Goal: Task Accomplishment & Management: Use online tool/utility

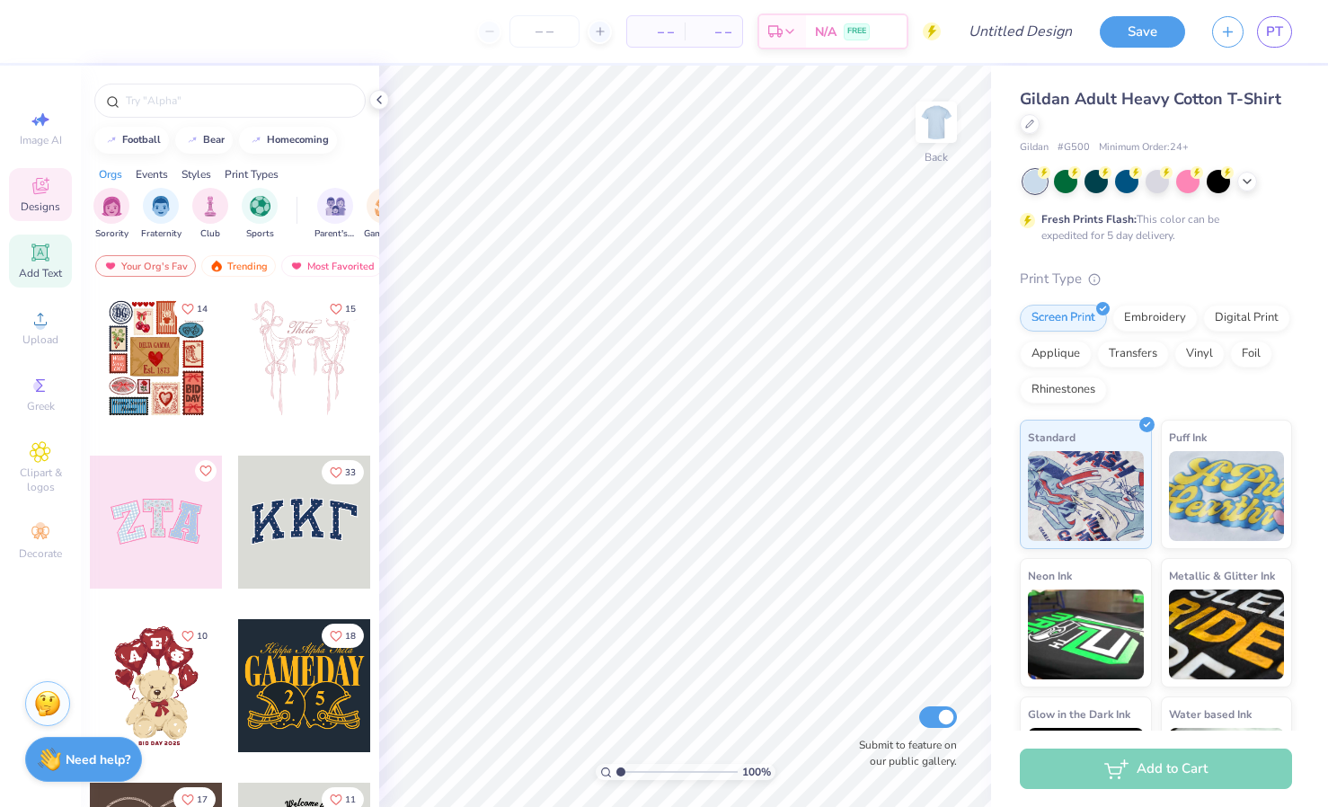
click at [69, 252] on div "Add Text" at bounding box center [40, 260] width 63 height 53
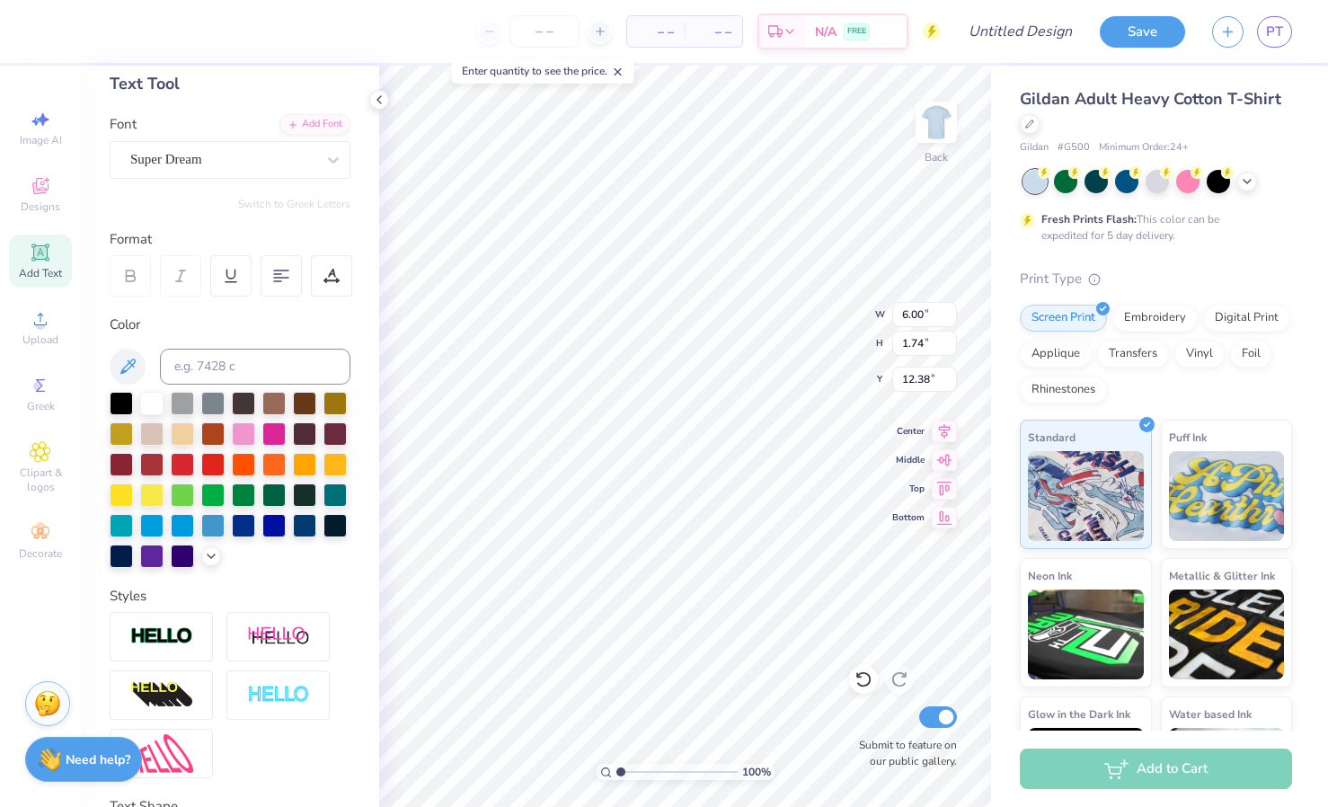
scroll to position [214, 0]
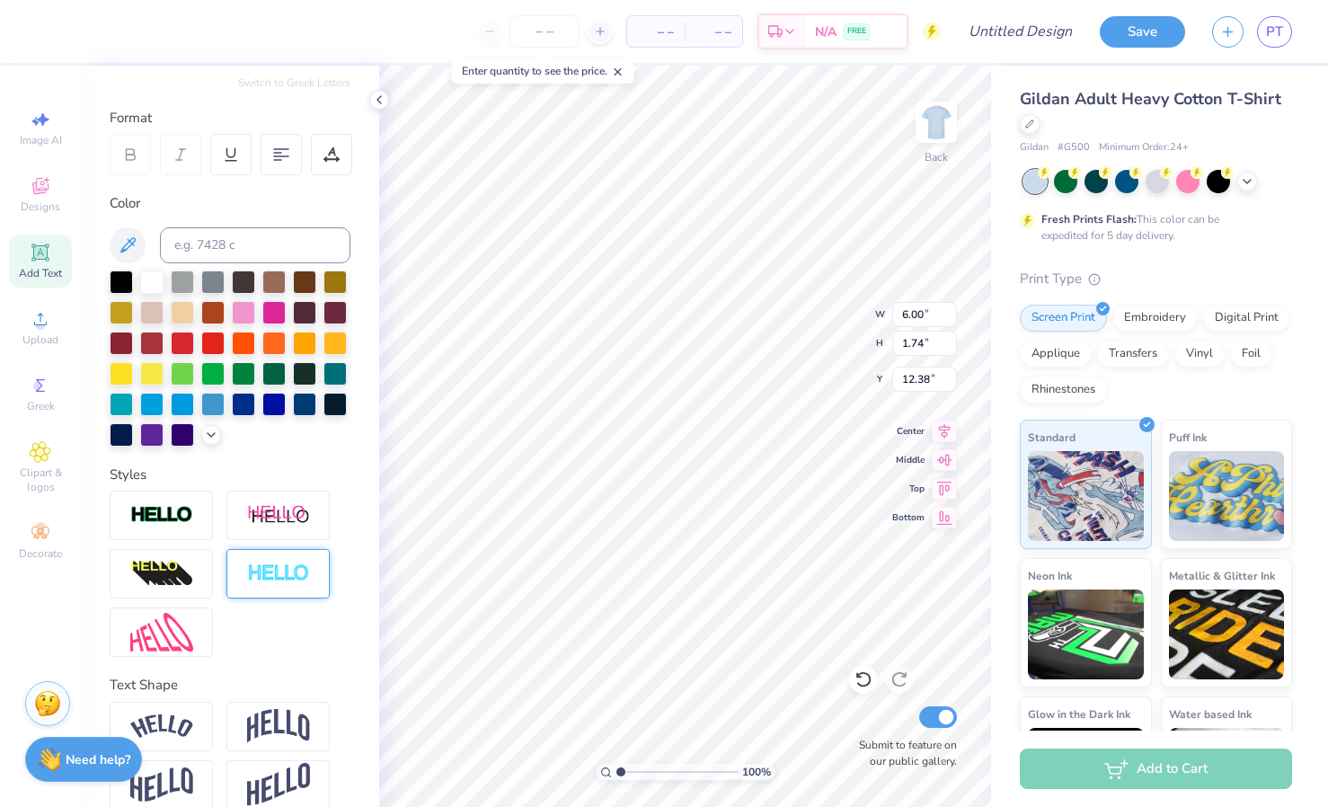
click at [264, 584] on img at bounding box center [278, 573] width 63 height 21
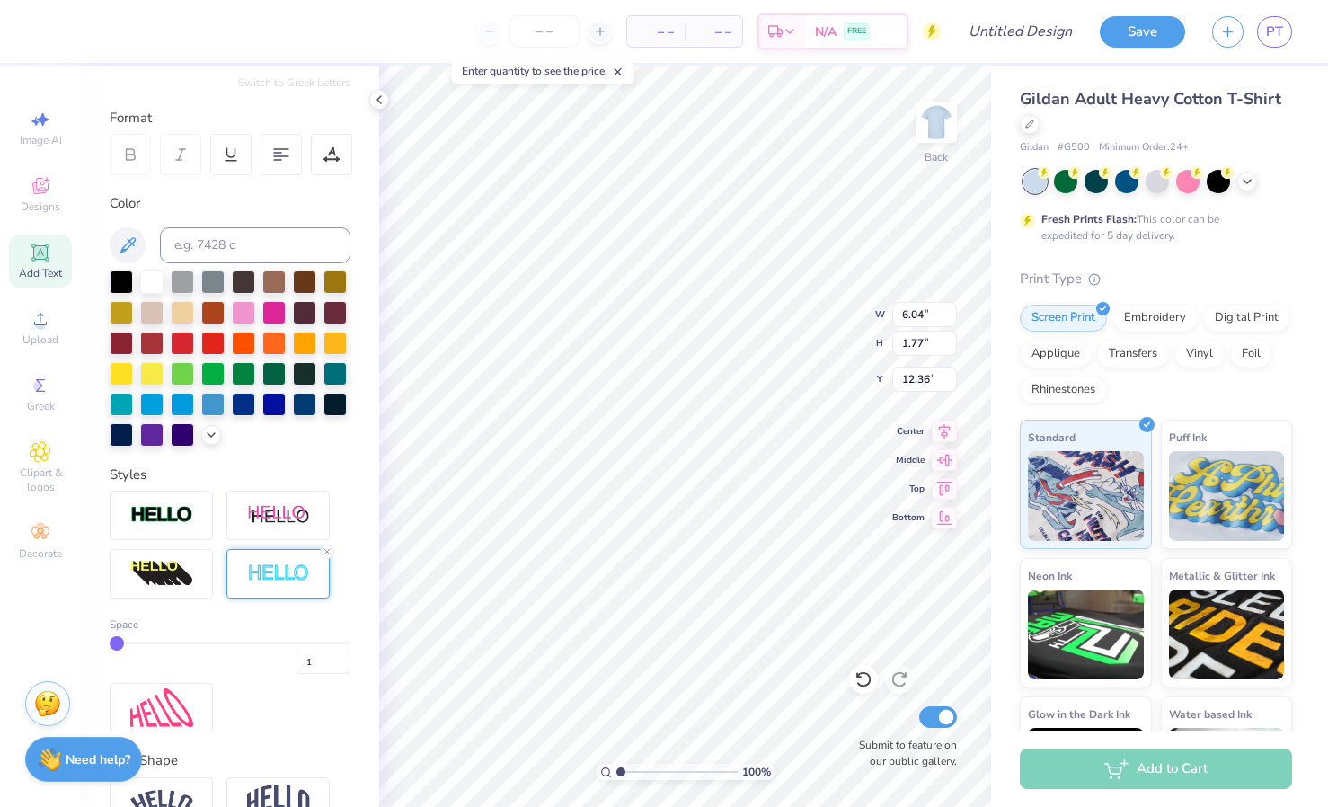
type input "6.04"
type input "1.77"
type input "12.36"
click at [1281, 30] on span "PT" at bounding box center [1274, 32] width 17 height 21
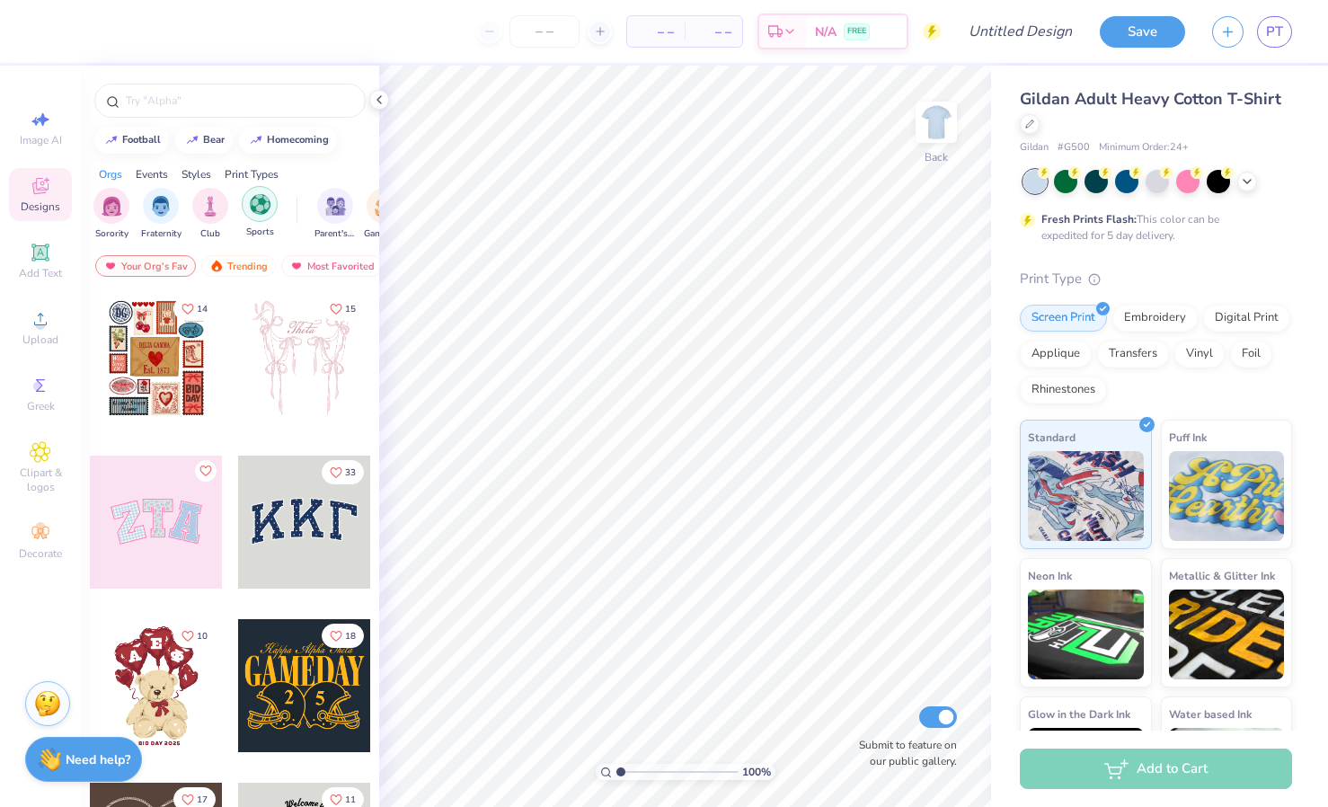
click at [267, 203] on img "filter for Sports" at bounding box center [260, 204] width 21 height 21
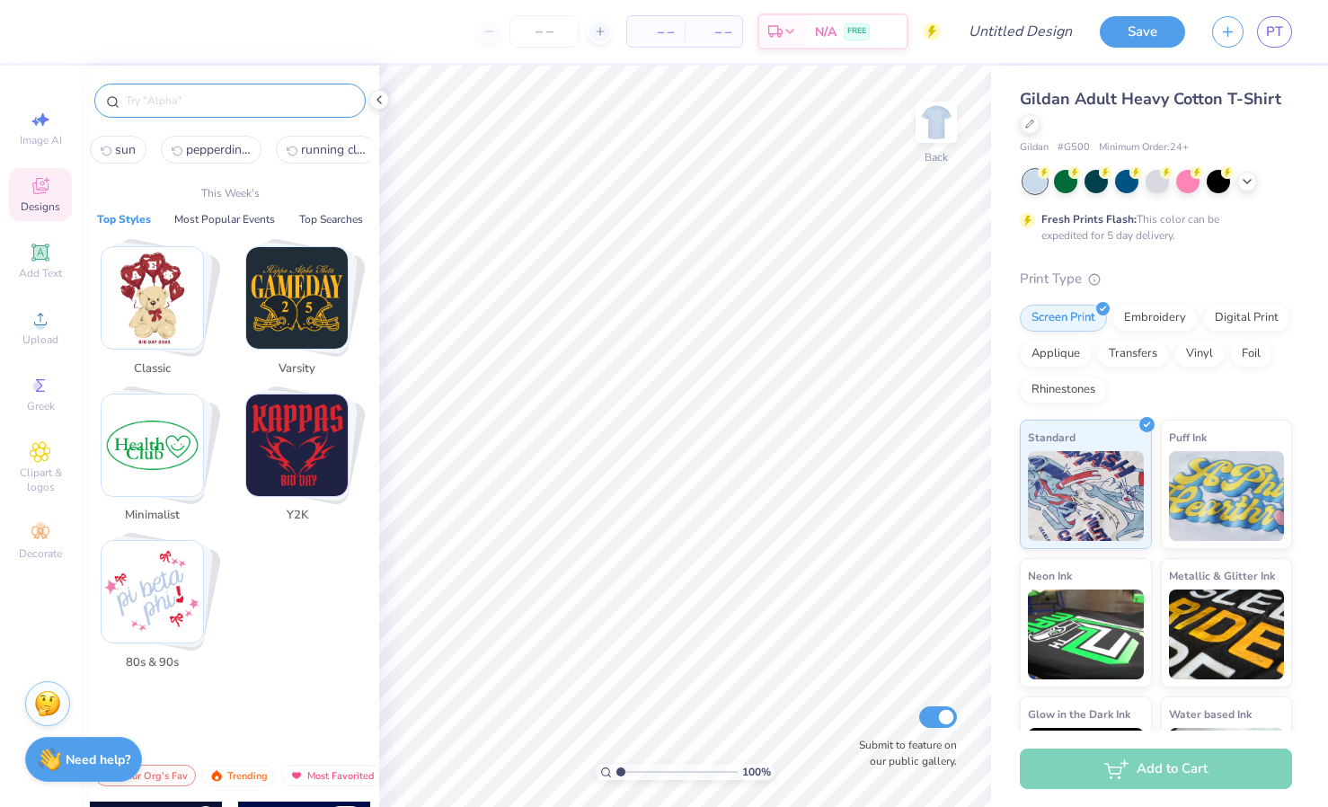
click at [252, 99] on input "text" at bounding box center [239, 101] width 230 height 18
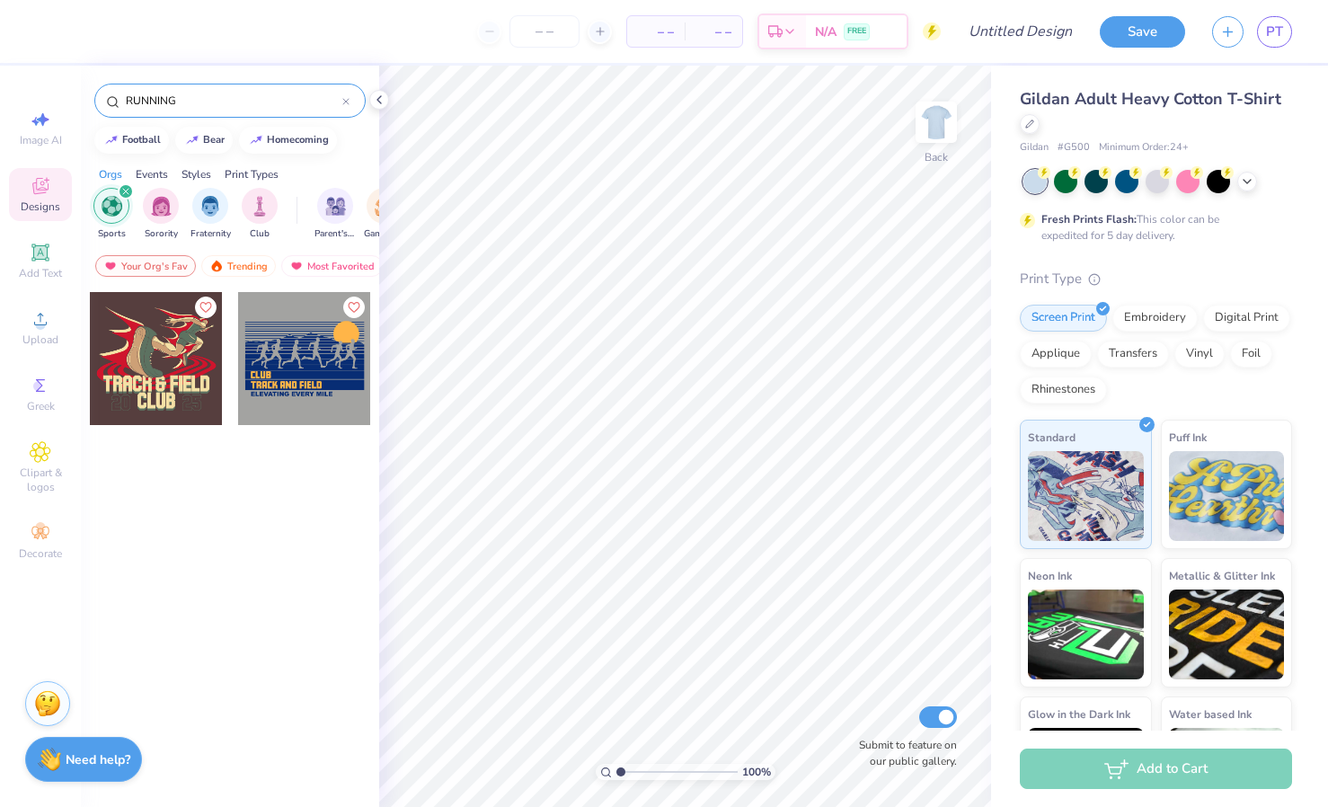
drag, startPoint x: 189, startPoint y: 103, endPoint x: 38, endPoint y: 94, distance: 151.2
click at [39, 94] on div "– – Per Item – – Total Est. Delivery N/A FREE Design Title Save PT Image AI Des…" at bounding box center [664, 403] width 1328 height 807
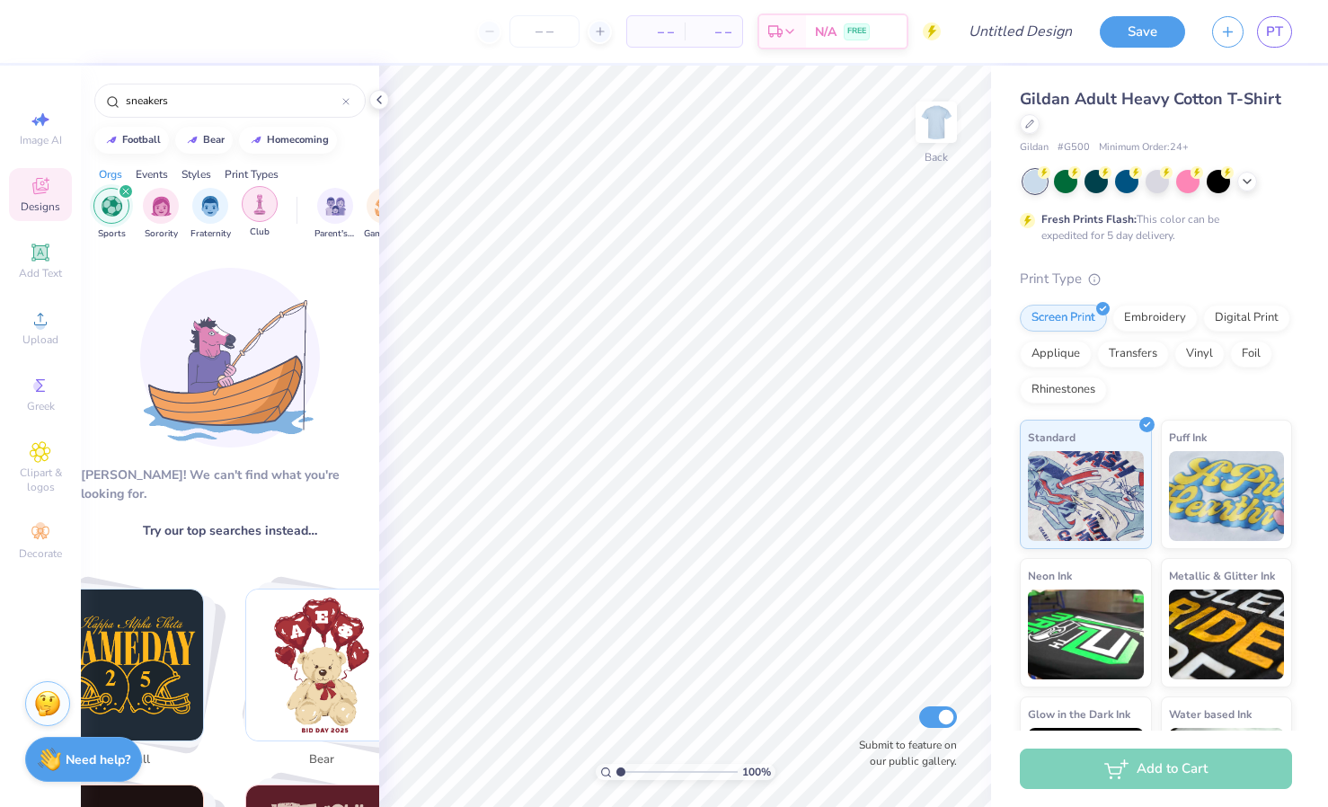
click at [263, 211] on img "filter for Club" at bounding box center [260, 204] width 20 height 21
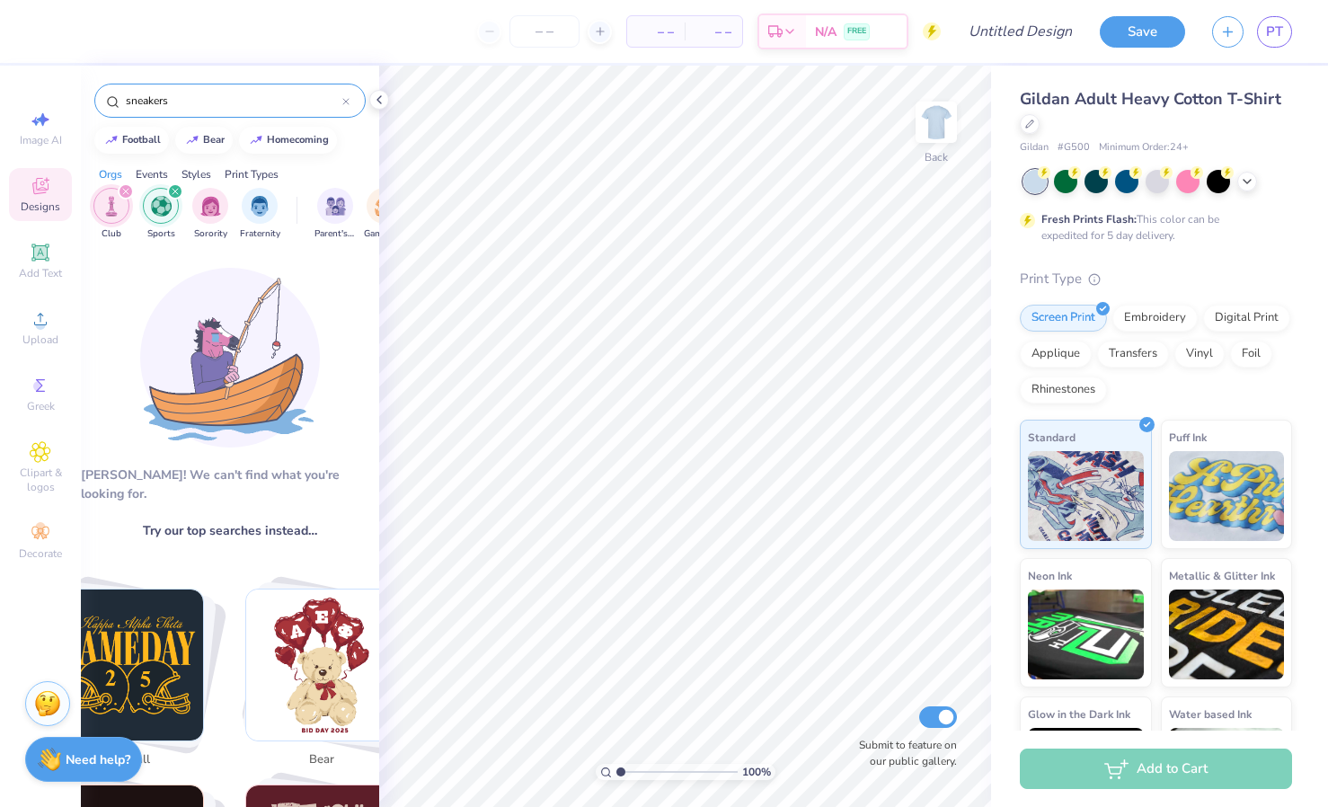
drag, startPoint x: 180, startPoint y: 107, endPoint x: 94, endPoint y: 95, distance: 86.1
click at [94, 95] on div "sneakers" at bounding box center [229, 101] width 271 height 34
type input "running"
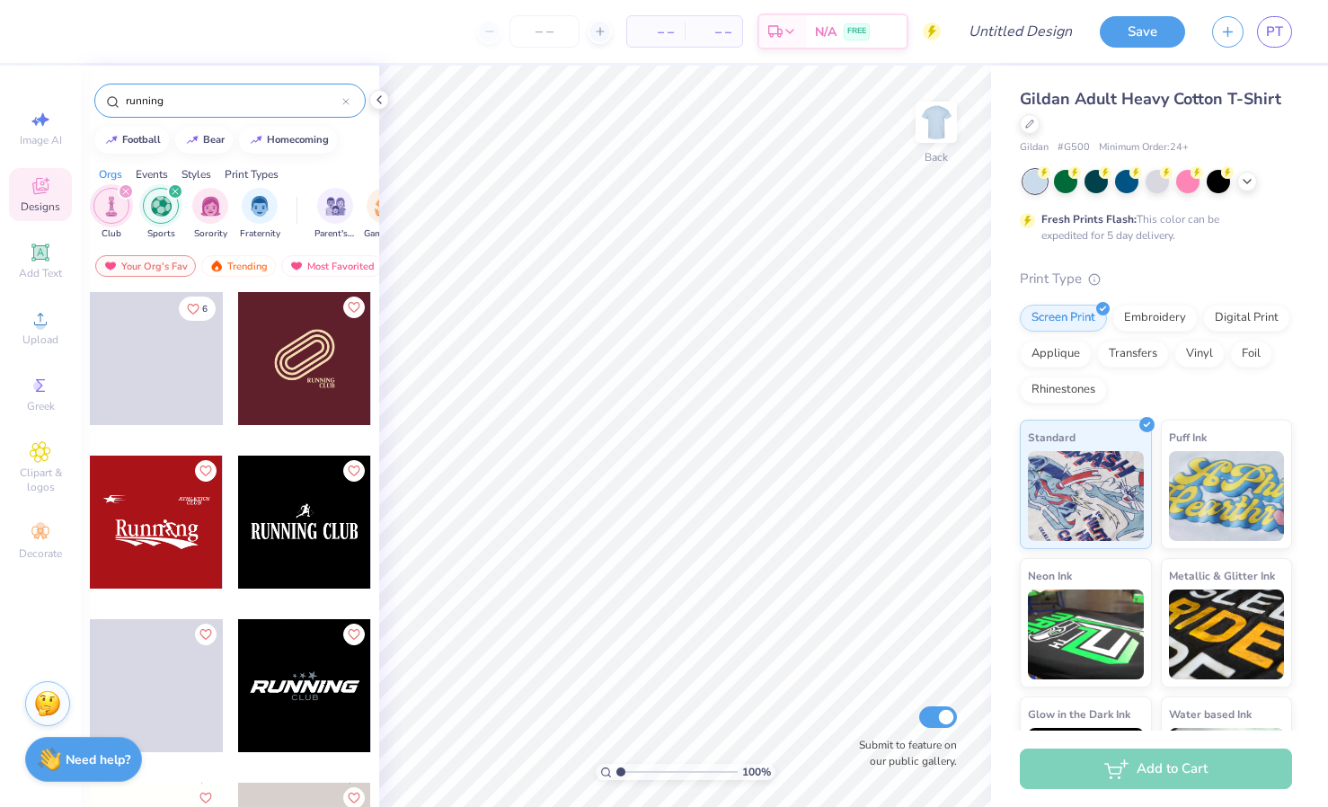
click at [298, 508] on div at bounding box center [304, 521] width 133 height 133
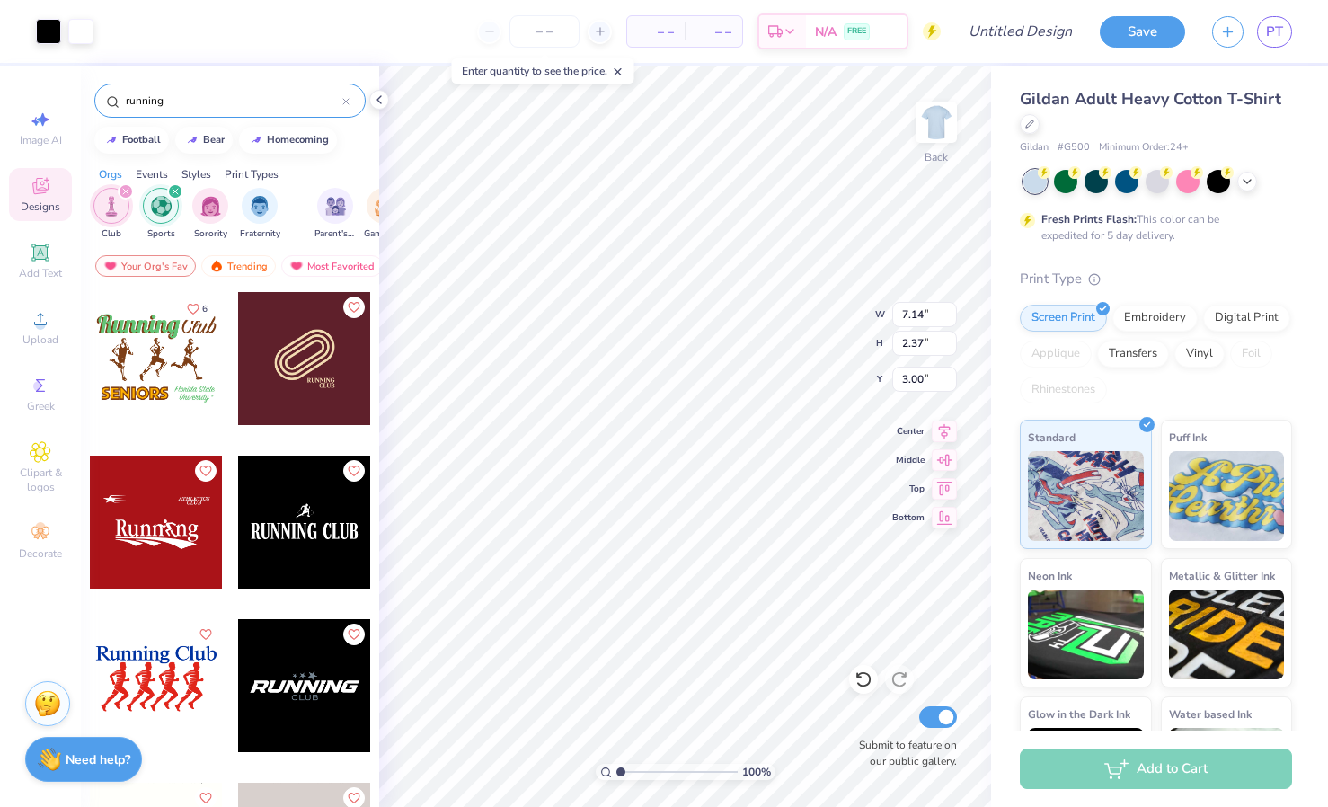
type input "6.83"
type input "9.08"
type input "3.01"
type input "6.20"
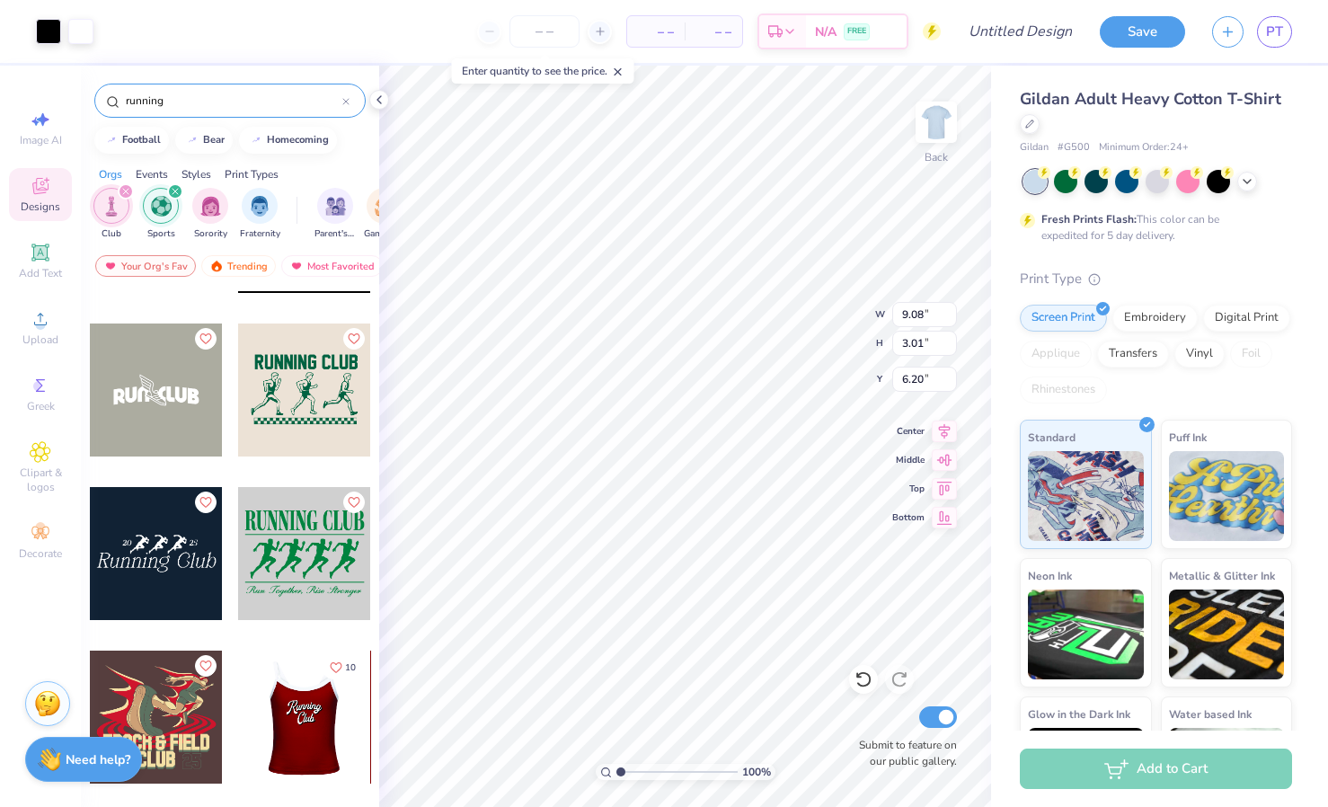
scroll to position [2295, 0]
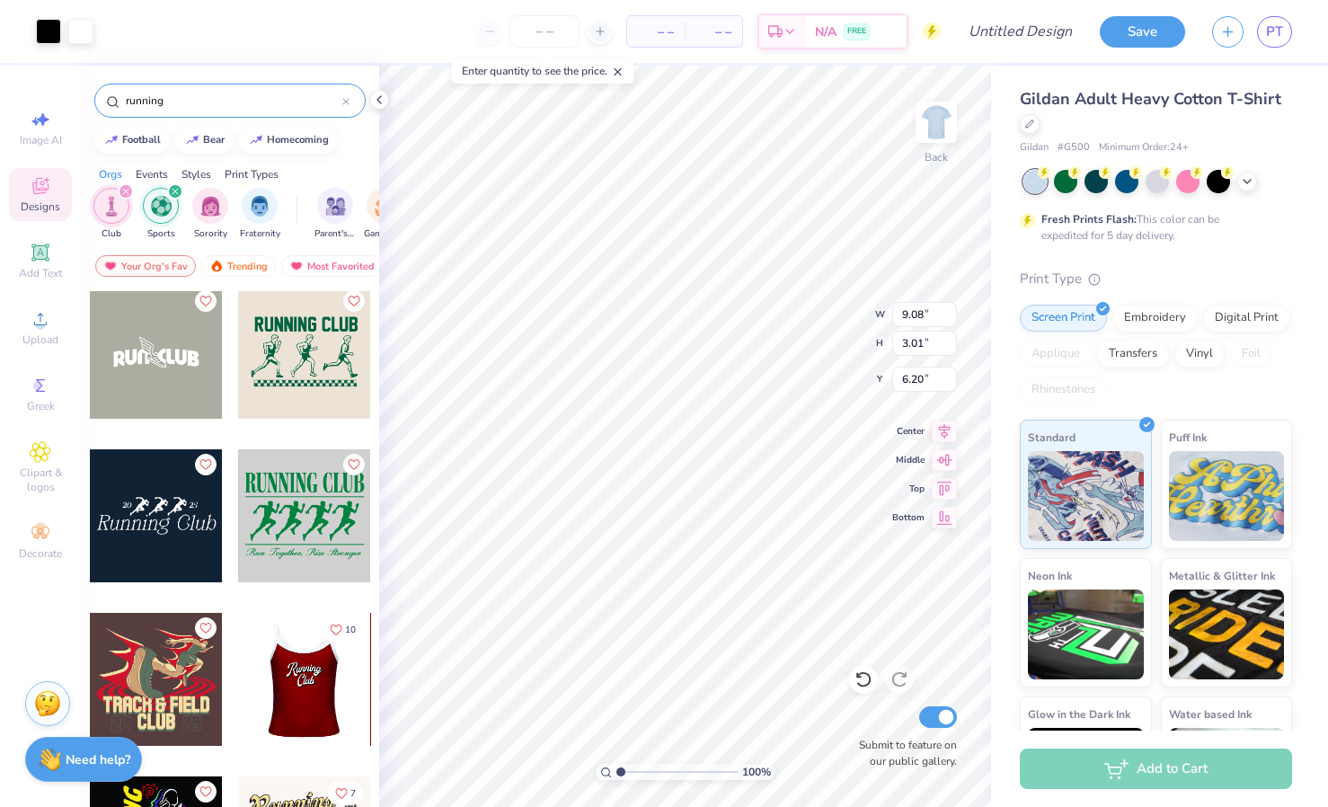
click at [117, 505] on div at bounding box center [156, 515] width 133 height 133
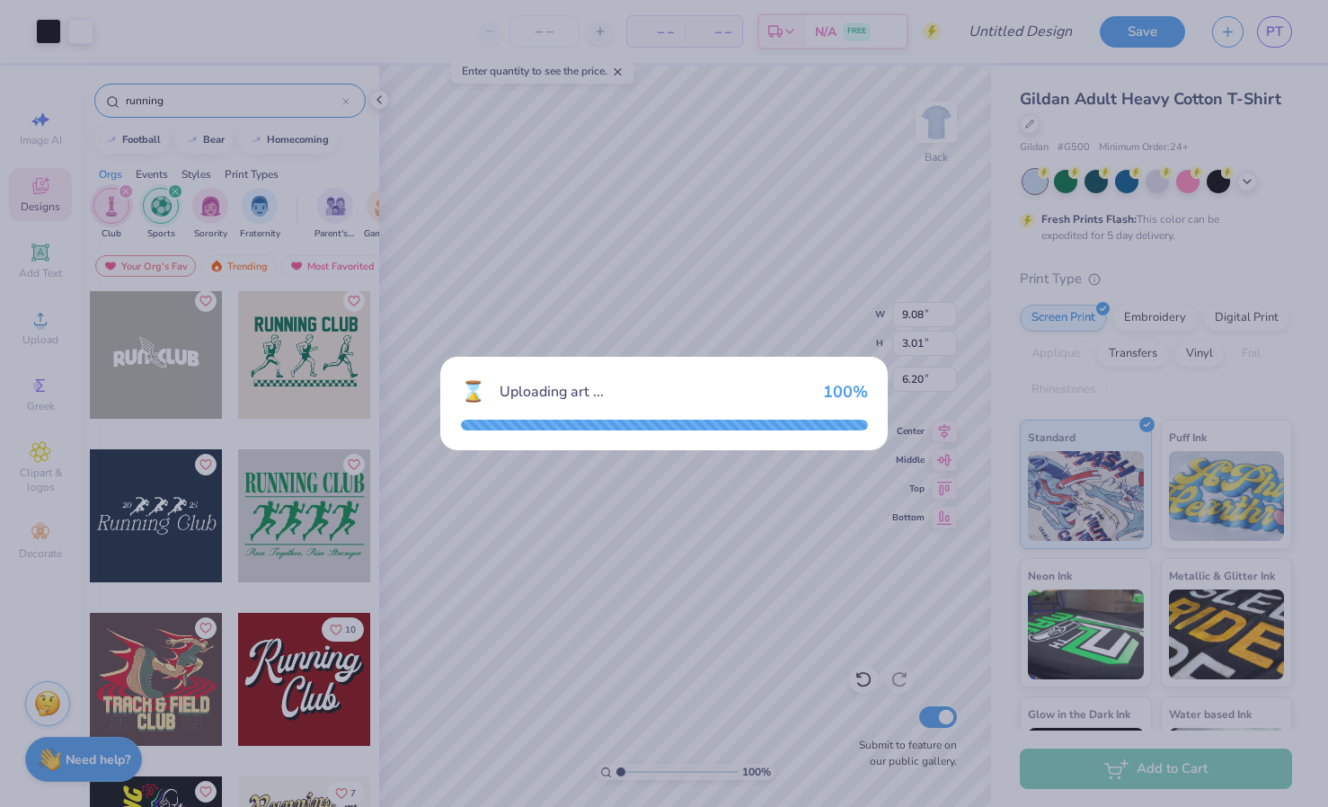
type input "5.11"
type input "1.60"
type input "3.00"
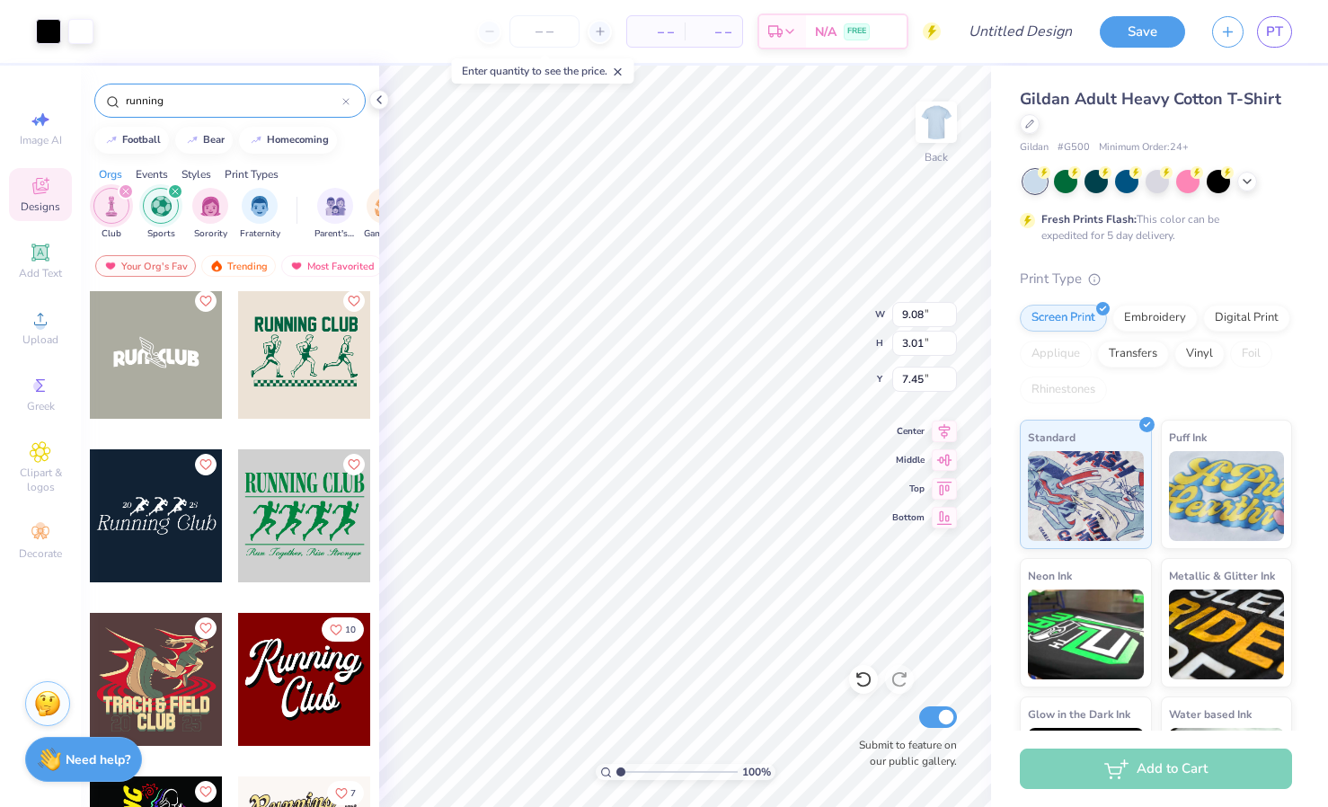
type input "7.45"
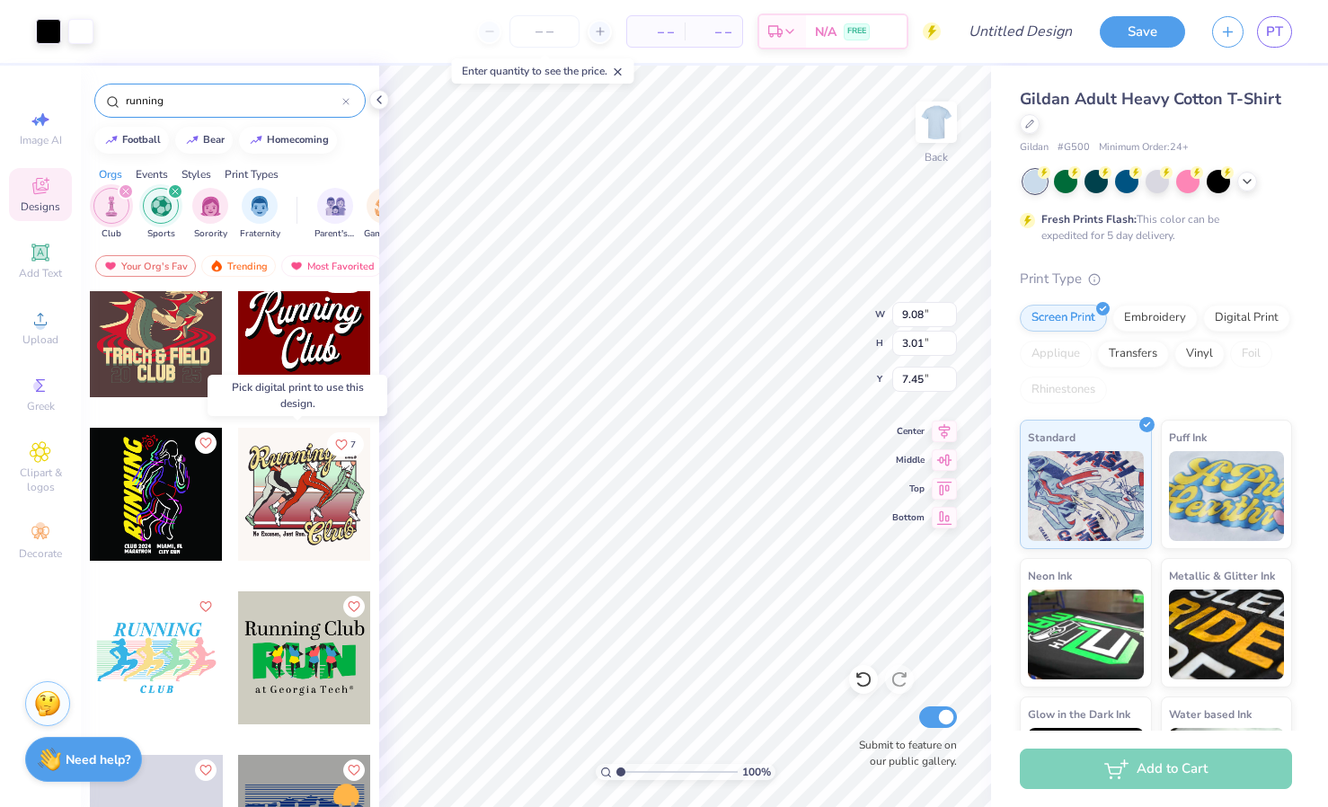
scroll to position [2687, 0]
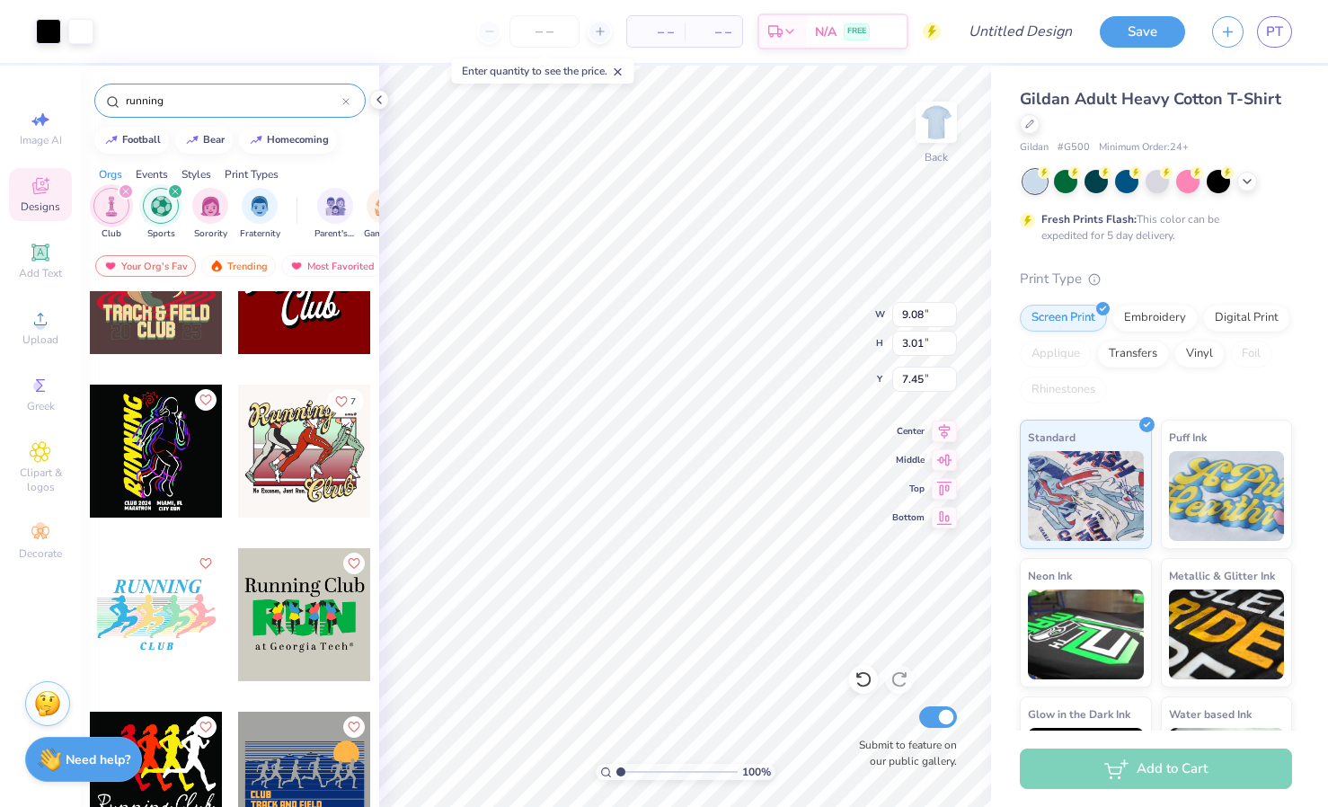
click at [151, 623] on div at bounding box center [156, 614] width 133 height 133
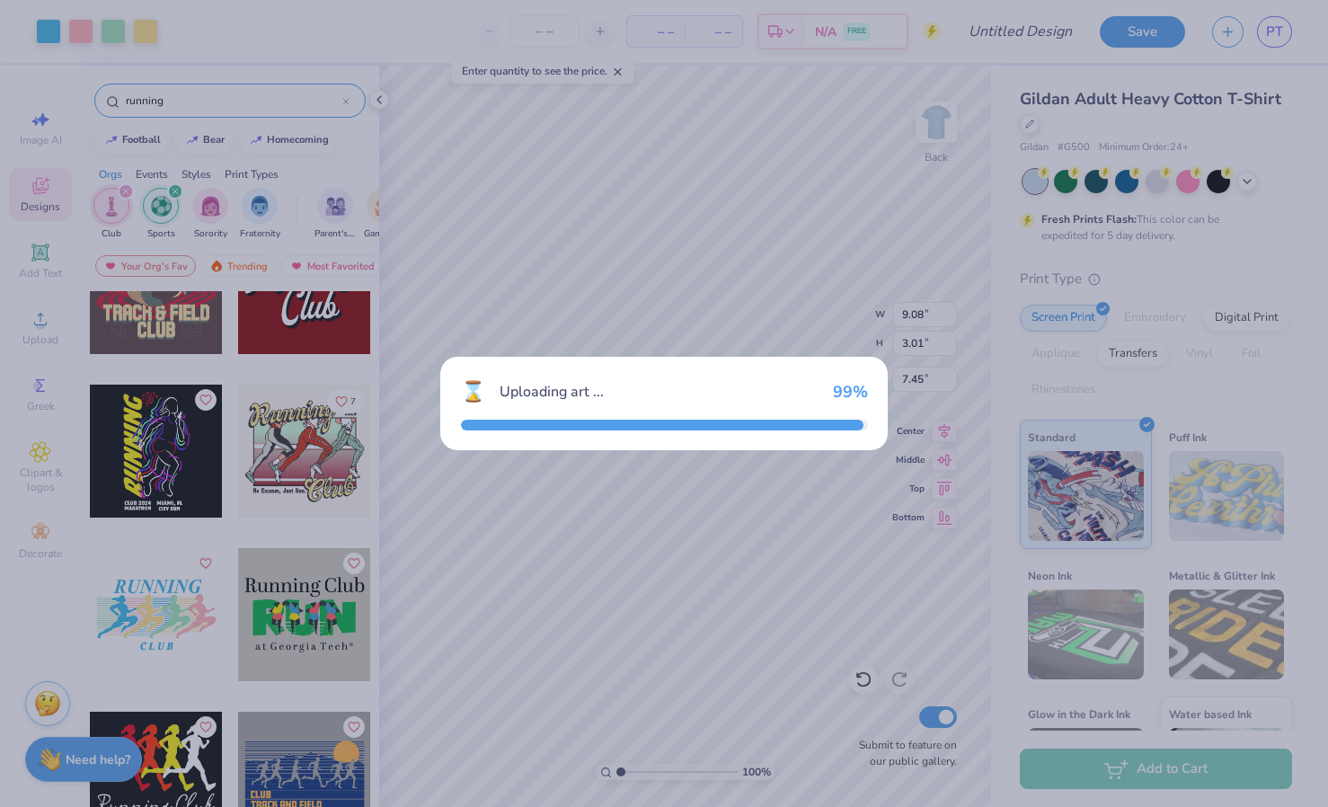
type input "12.52"
type input "7.52"
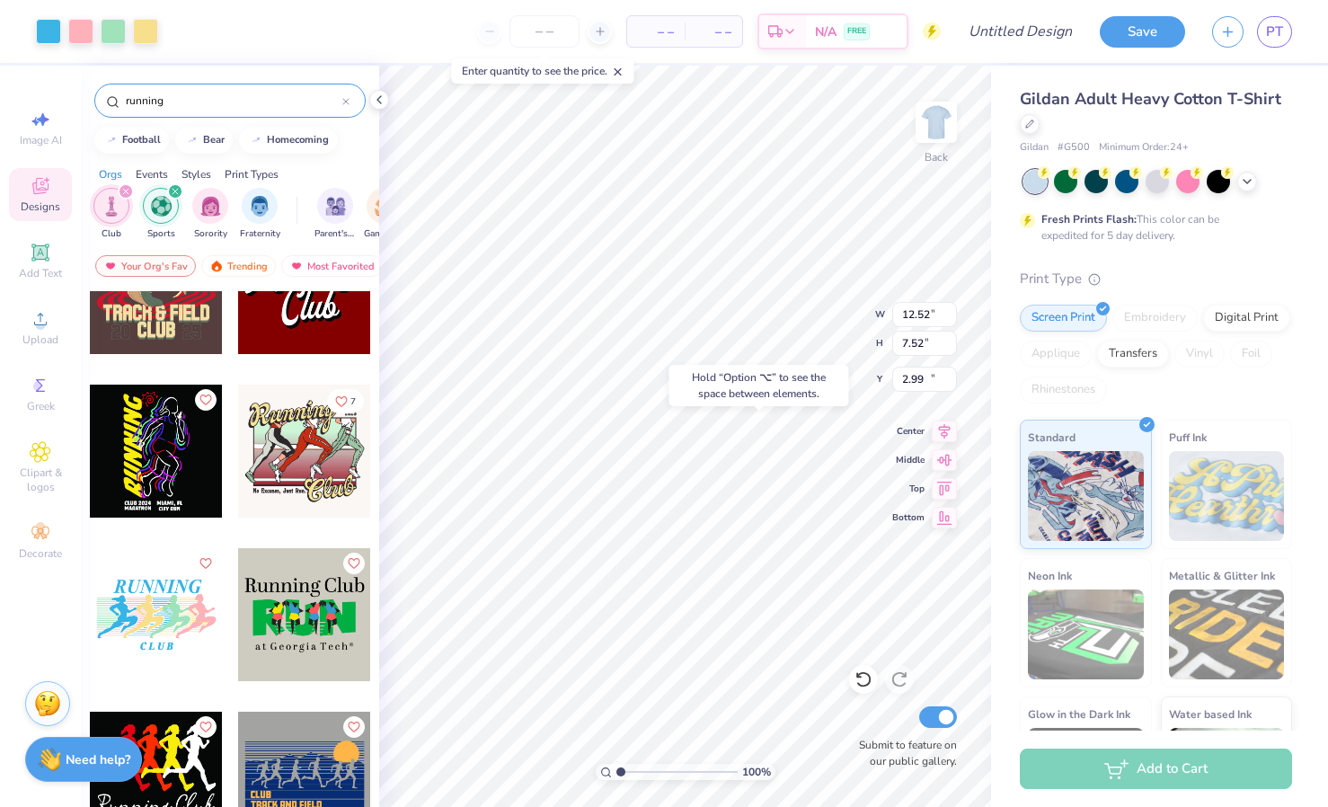
type input "12.03"
type input "9.08"
type input "3.01"
type input "7.45"
type input "10.51"
